Goal: Check status: Check status

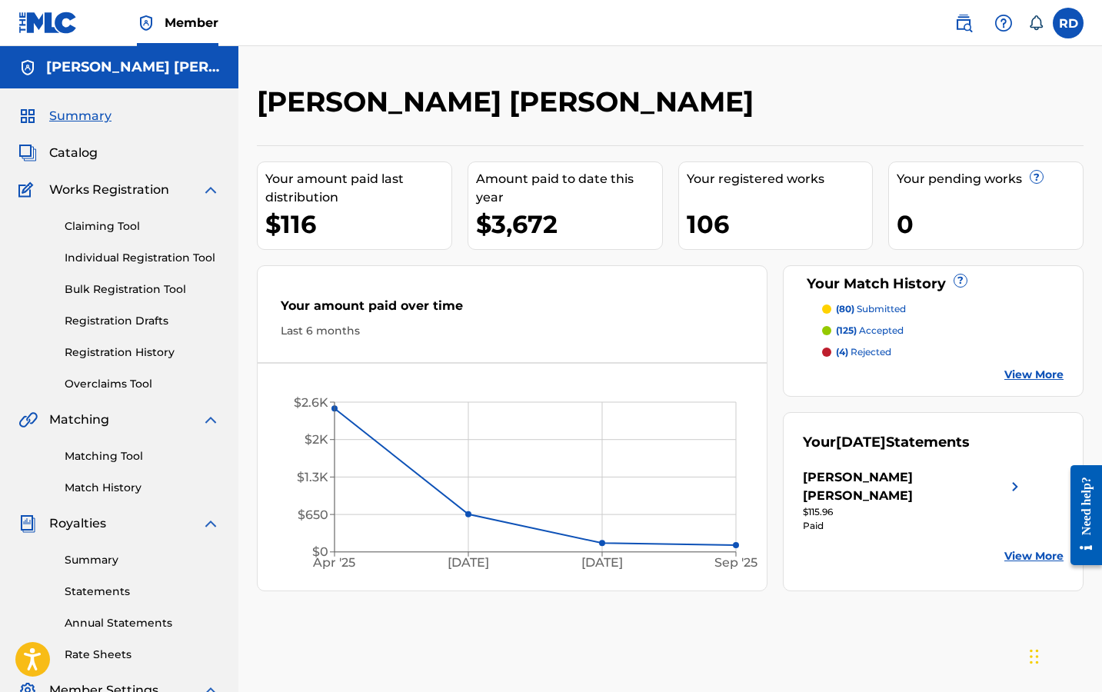
click at [105, 354] on link "Registration History" at bounding box center [142, 353] width 155 height 16
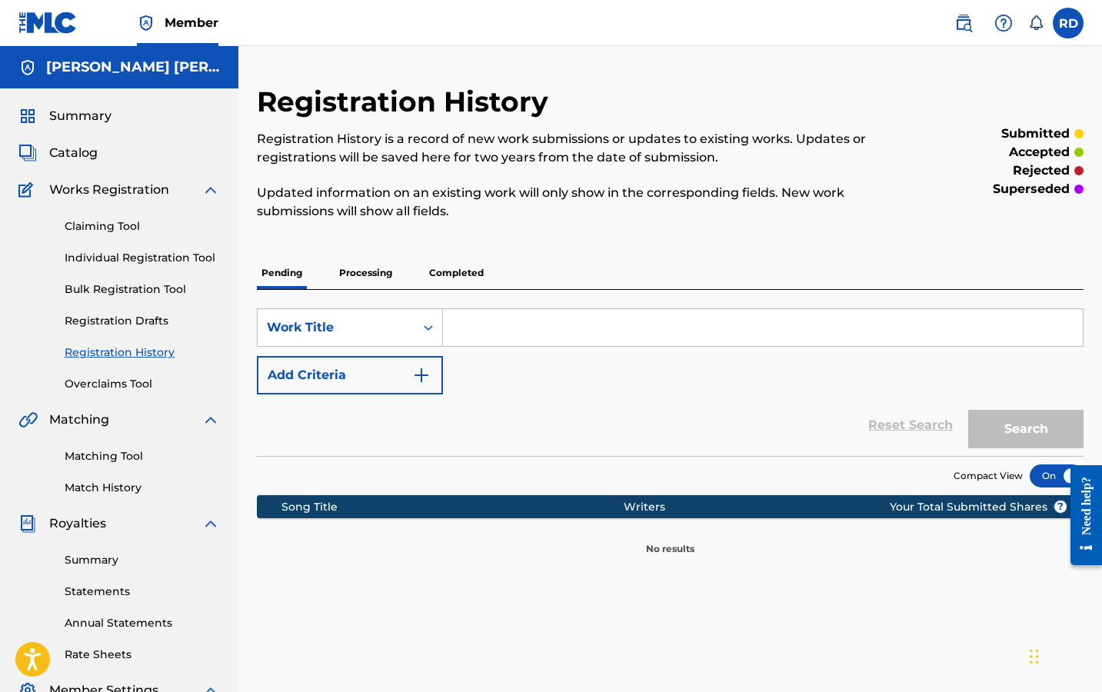
click at [381, 265] on p "Processing" at bounding box center [366, 273] width 62 height 32
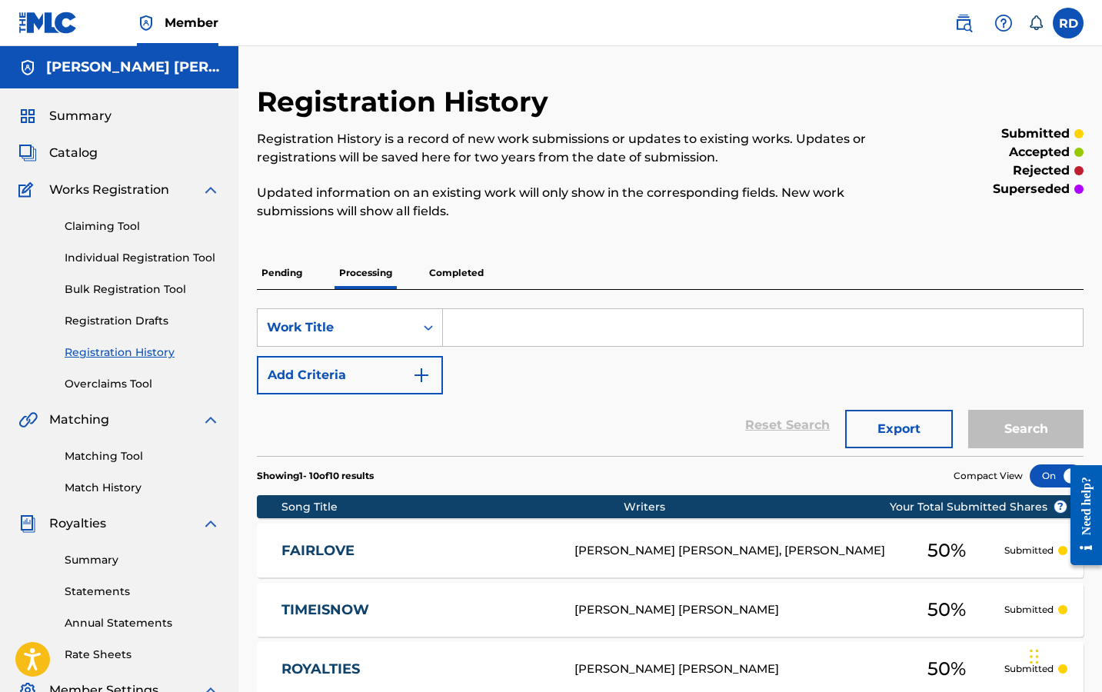
click at [461, 262] on p "Completed" at bounding box center [457, 273] width 64 height 32
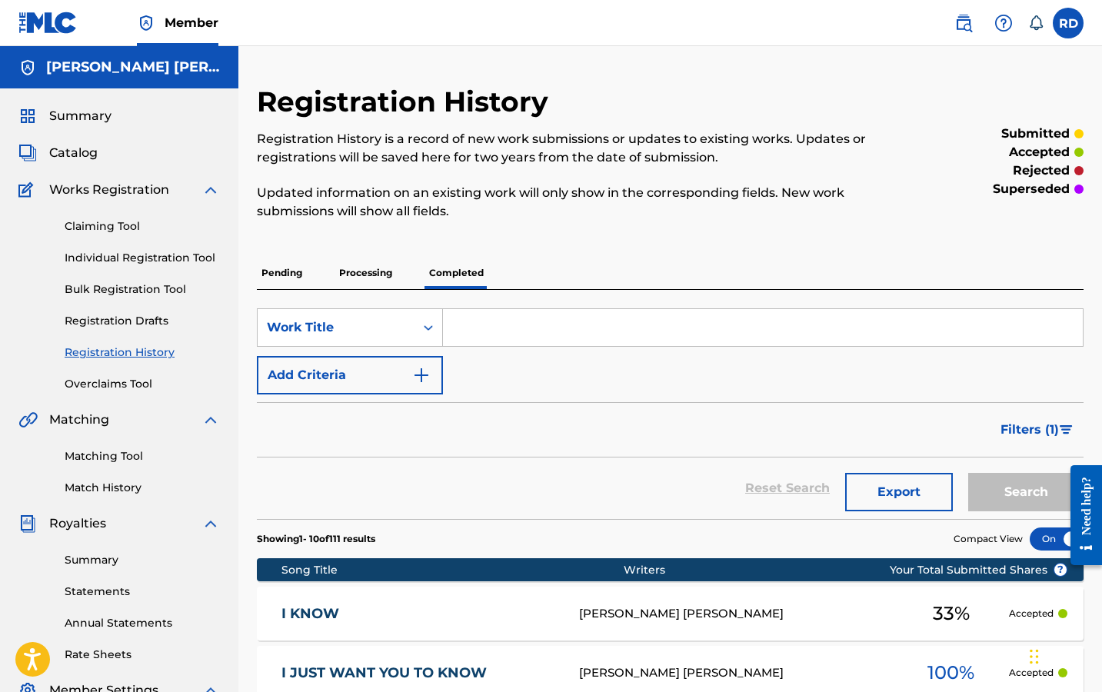
click at [95, 119] on span "Summary" at bounding box center [80, 116] width 62 height 18
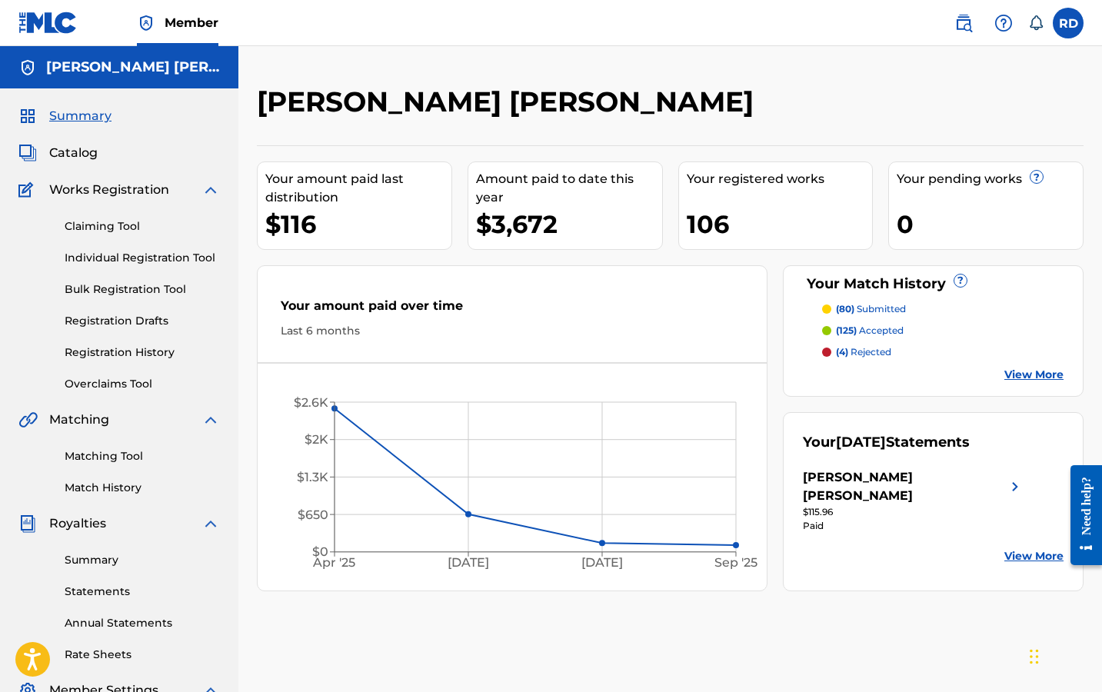
click at [85, 147] on span "Catalog" at bounding box center [73, 153] width 48 height 18
